Goal: Use online tool/utility: Utilize a website feature to perform a specific function

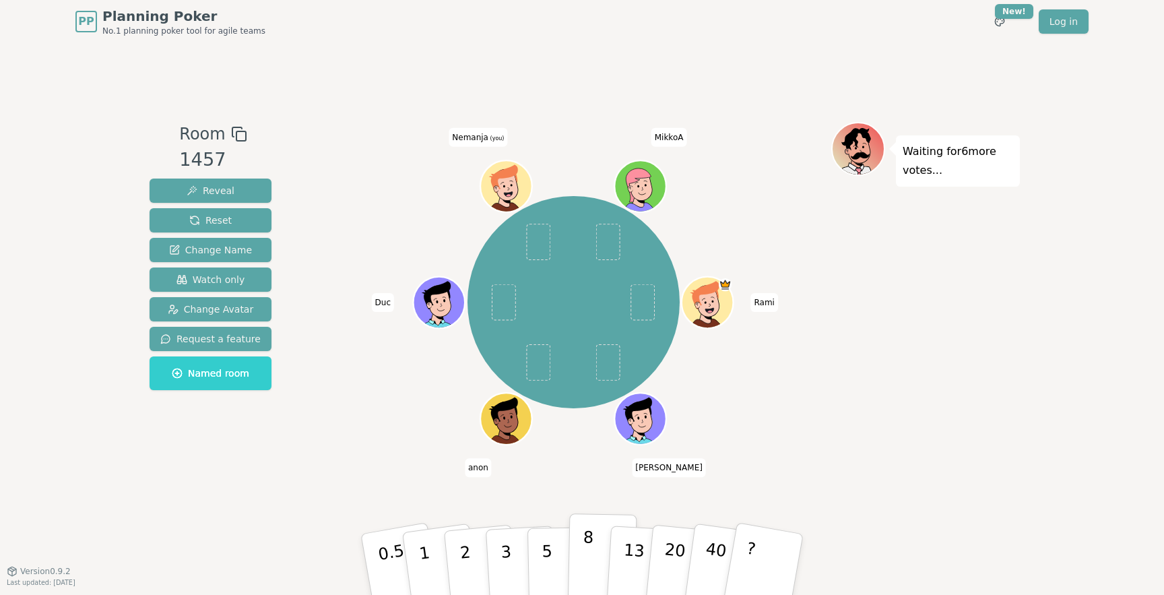
click at [590, 532] on p "8" at bounding box center [587, 564] width 11 height 73
click at [631, 536] on p "13" at bounding box center [633, 564] width 25 height 74
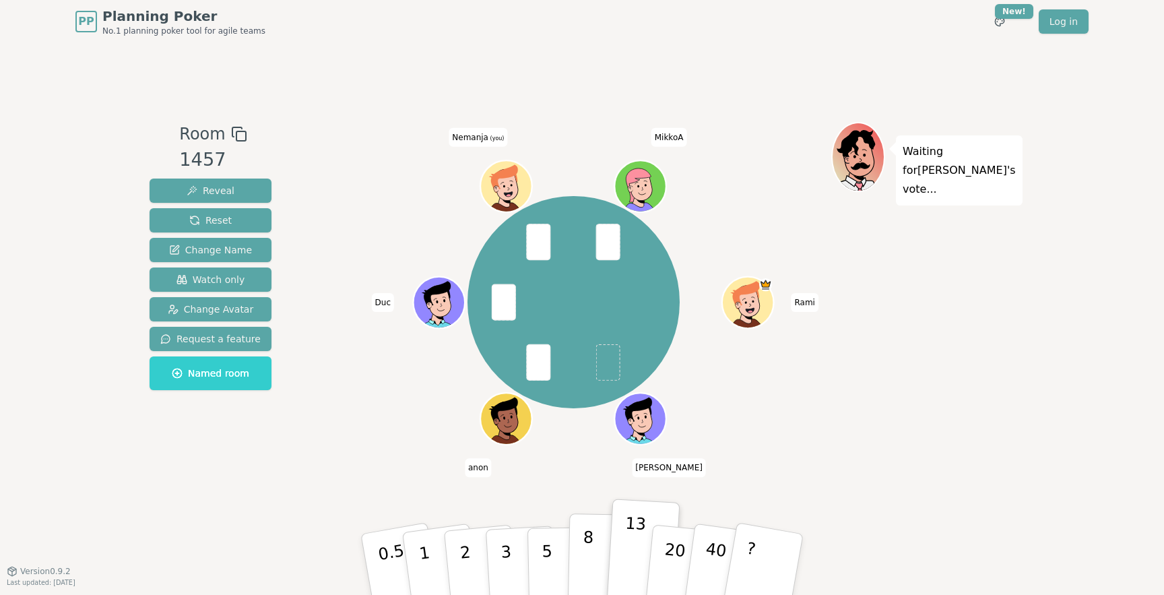
click at [595, 545] on button "8" at bounding box center [602, 564] width 69 height 102
click at [642, 544] on button "13" at bounding box center [642, 564] width 73 height 105
click at [587, 550] on p "8" at bounding box center [587, 564] width 11 height 73
click at [640, 548] on p "13" at bounding box center [633, 564] width 25 height 74
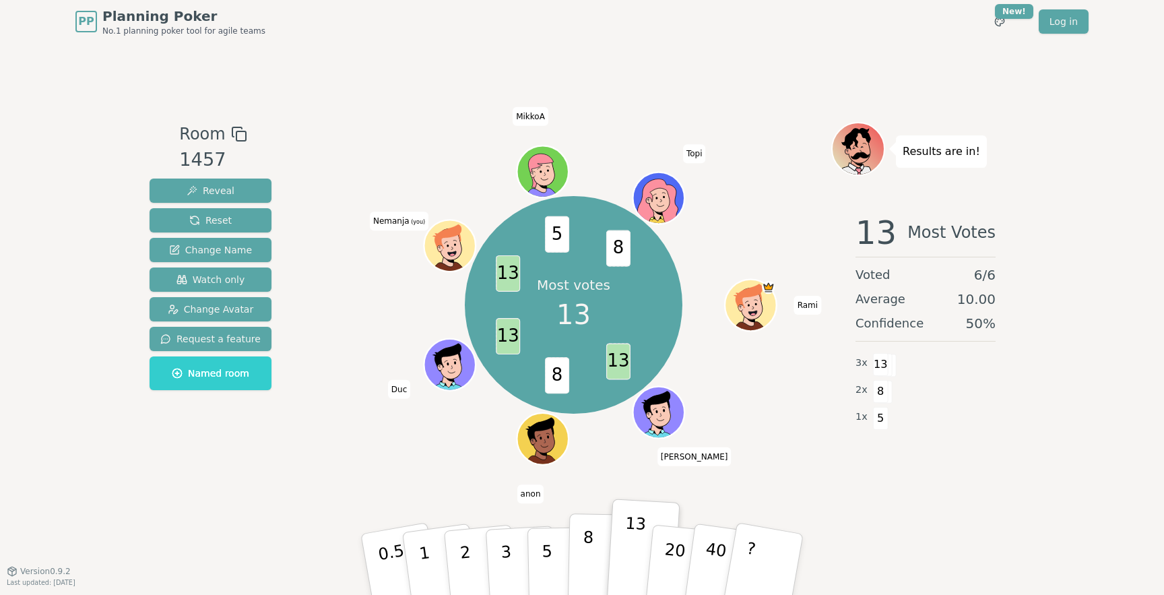
click at [587, 547] on p "8" at bounding box center [587, 564] width 11 height 73
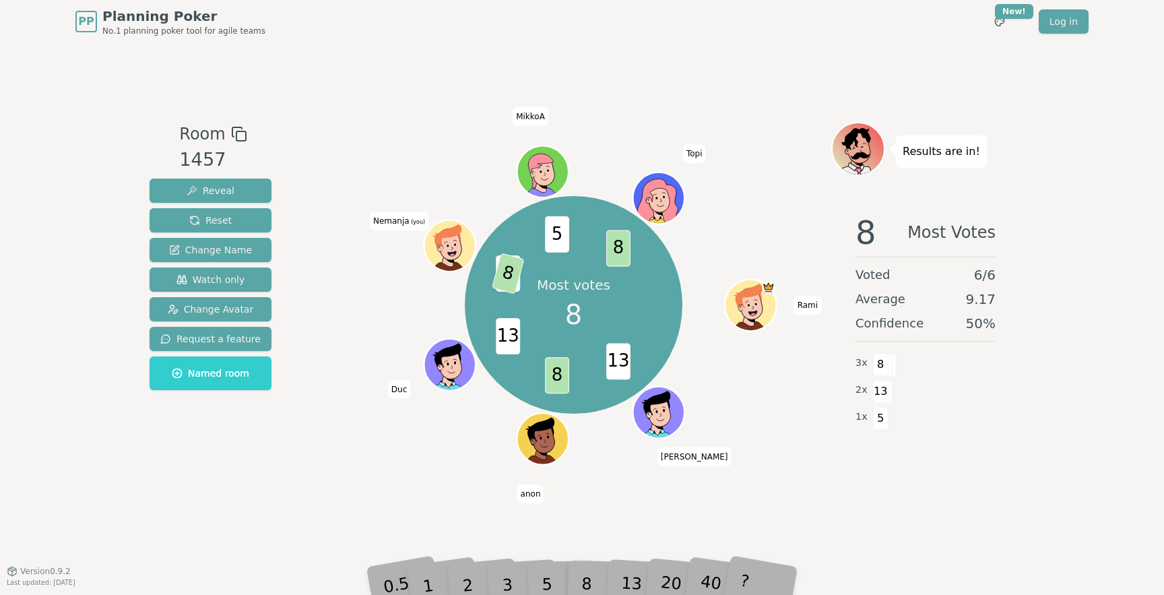
click at [823, 137] on div at bounding box center [573, 134] width 515 height 24
click at [860, 143] on icon at bounding box center [860, 145] width 41 height 6
click at [846, 220] on div "8 Majority Voted 6 / 6 Average 7.50 Confidence 83 % 5 x 8 1 x 5" at bounding box center [925, 338] width 189 height 270
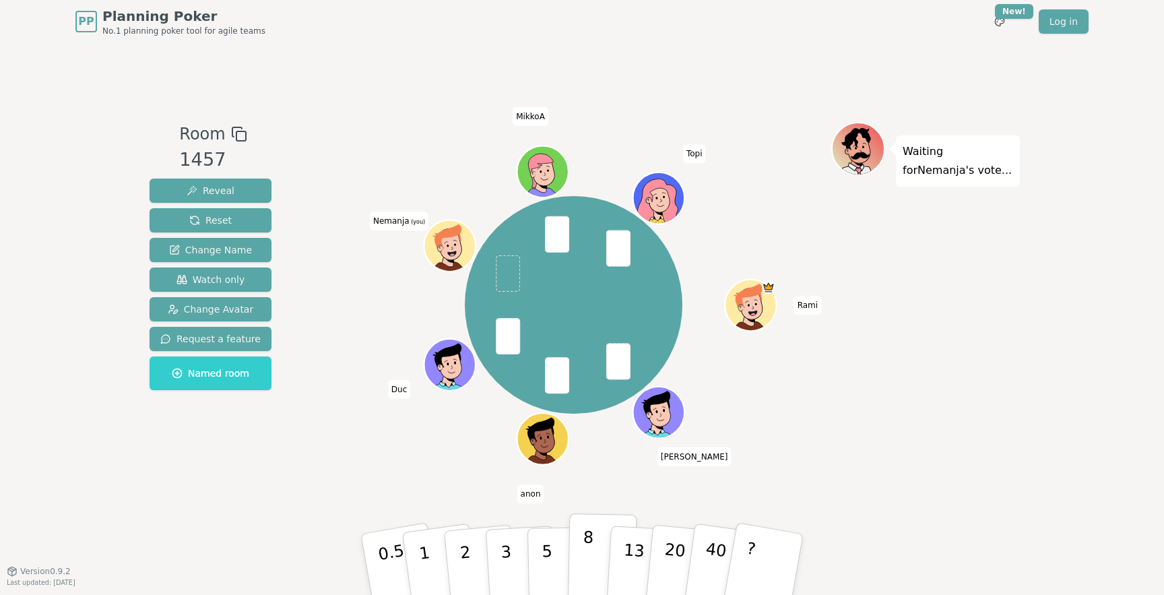
click at [592, 572] on p "8" at bounding box center [587, 564] width 11 height 73
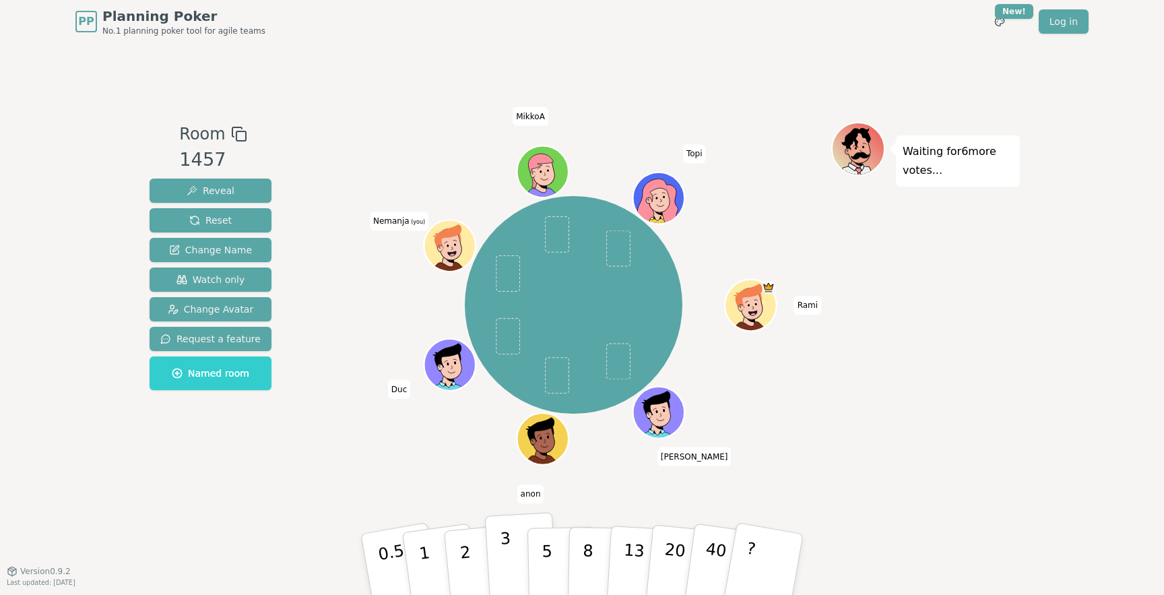
click at [507, 555] on p "3" at bounding box center [507, 565] width 15 height 73
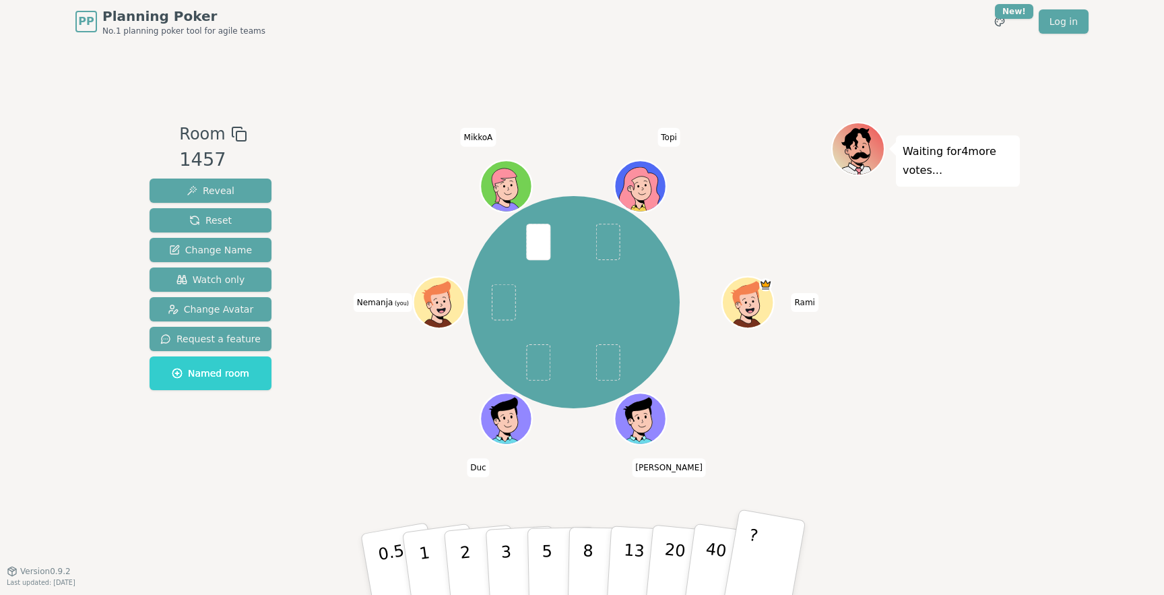
click at [763, 569] on button "?" at bounding box center [764, 564] width 84 height 111
